Goal: Task Accomplishment & Management: Use online tool/utility

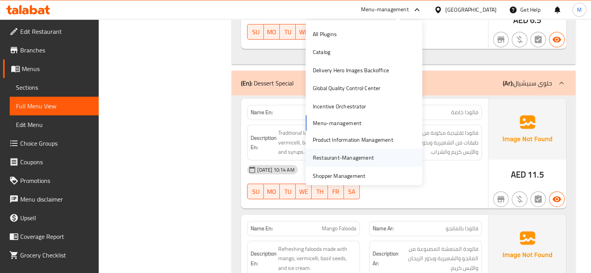
click at [318, 157] on div "Restaurant-Management" at bounding box center [343, 158] width 61 height 9
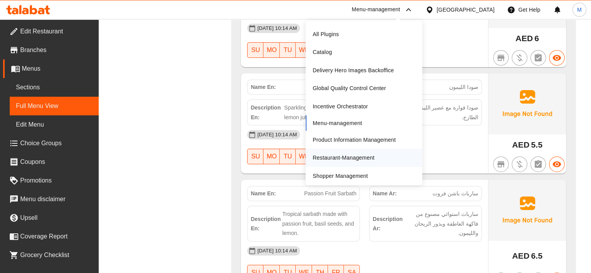
scroll to position [14527, 0]
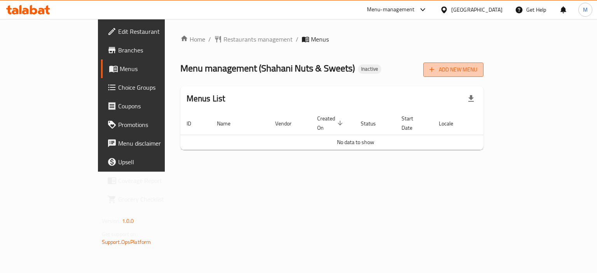
click at [477, 72] on span "Add New Menu" at bounding box center [454, 70] width 48 height 10
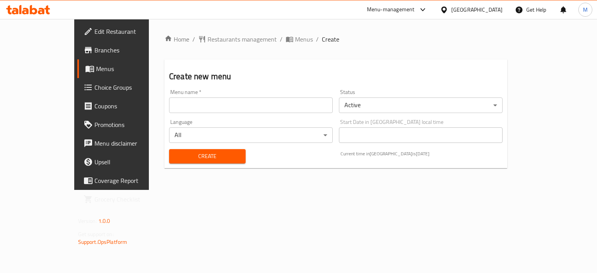
click at [222, 114] on div "Menu name   * Menu name *" at bounding box center [251, 101] width 170 height 30
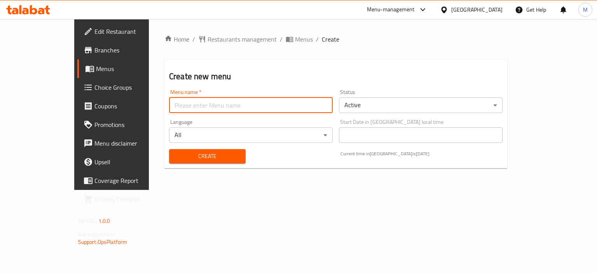
drag, startPoint x: 214, startPoint y: 104, endPoint x: 205, endPoint y: 111, distance: 11.7
click at [214, 104] on input "text" at bounding box center [251, 106] width 164 height 16
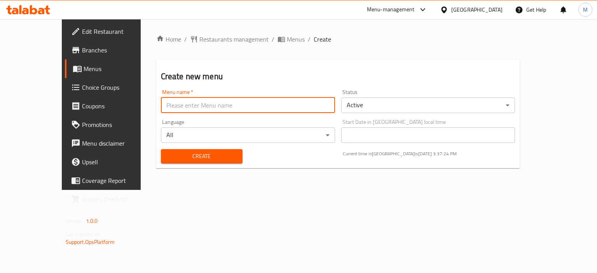
type input "new"
click at [202, 173] on div "Home / Restaurants management / Menus / Create Create new menu Menu name   * ne…" at bounding box center [338, 105] width 364 height 140
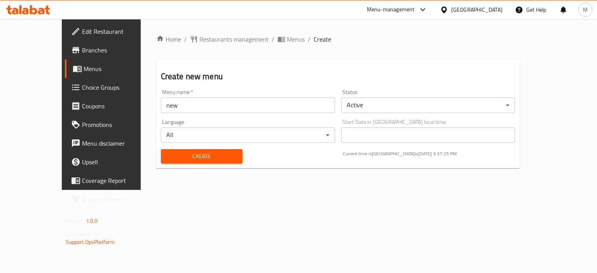
click at [205, 159] on span "Create" at bounding box center [201, 157] width 69 height 10
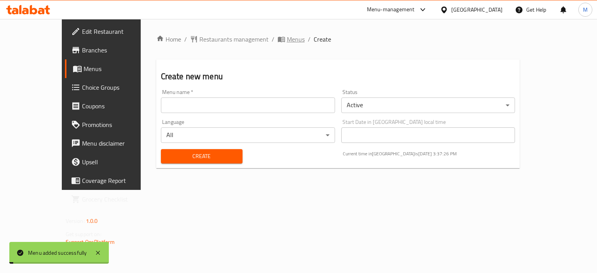
click at [287, 43] on span "Menus" at bounding box center [296, 39] width 18 height 9
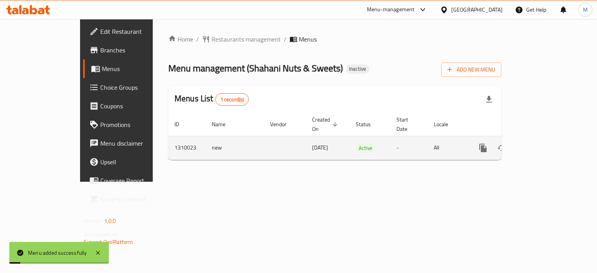
click at [549, 141] on link "enhanced table" at bounding box center [539, 148] width 19 height 19
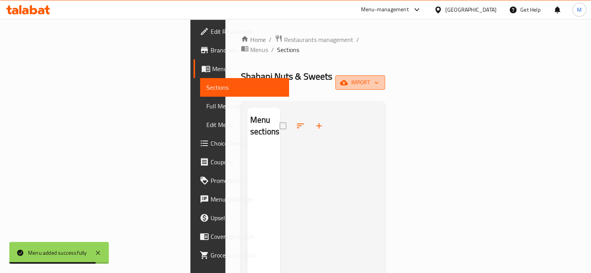
click at [348, 80] on icon "button" at bounding box center [344, 82] width 8 height 5
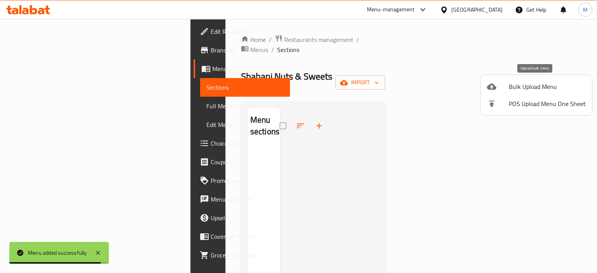
click at [493, 80] on li "Bulk Upload Menu" at bounding box center [536, 86] width 111 height 17
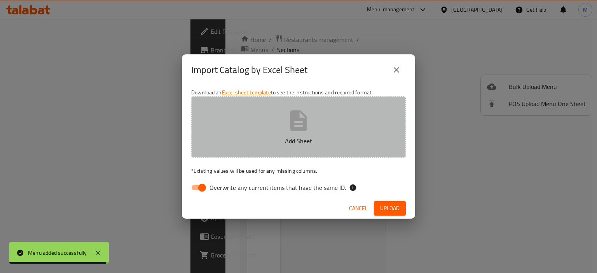
click at [280, 148] on button "Add Sheet" at bounding box center [298, 126] width 215 height 61
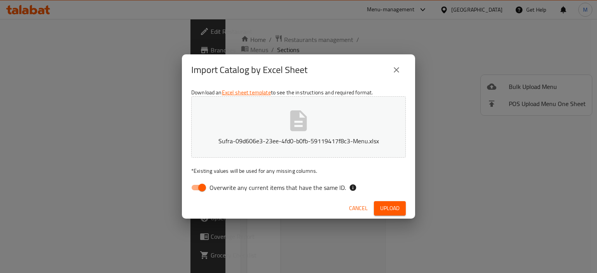
click at [295, 188] on span "Overwrite any current items that have the same ID." at bounding box center [278, 187] width 136 height 9
click at [224, 188] on input "Overwrite any current items that have the same ID." at bounding box center [202, 187] width 44 height 15
checkbox input "false"
click at [381, 207] on span "Upload" at bounding box center [389, 209] width 19 height 10
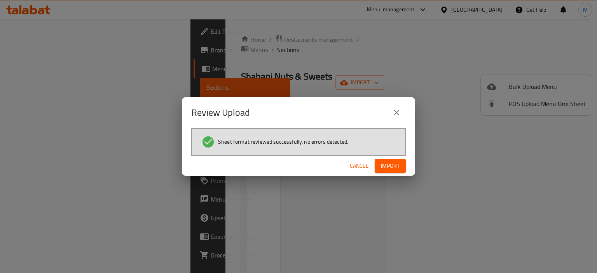
click at [393, 168] on span "Import" at bounding box center [390, 166] width 19 height 10
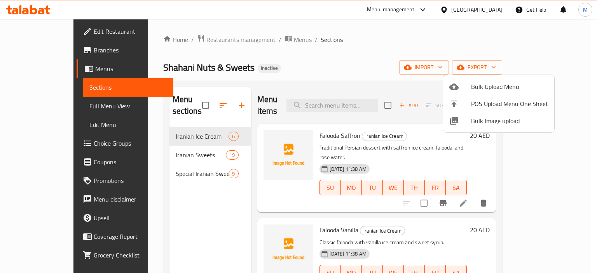
click at [45, 114] on div at bounding box center [298, 136] width 597 height 273
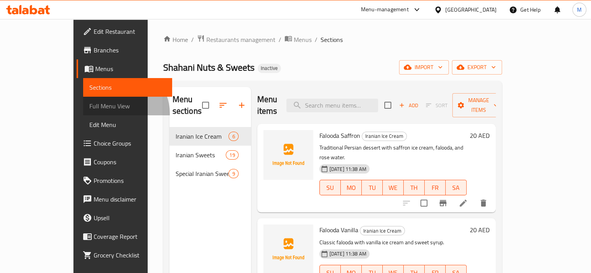
click at [83, 114] on link "Full Menu View" at bounding box center [127, 106] width 89 height 19
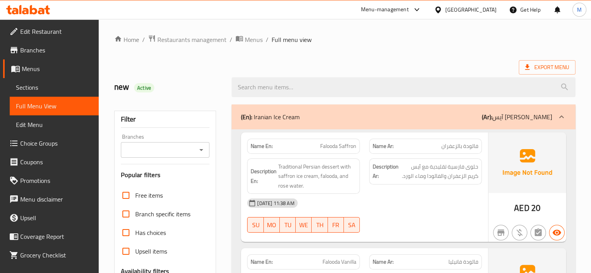
click at [409, 61] on div "Export Menu" at bounding box center [345, 67] width 462 height 14
